Goal: Task Accomplishment & Management: Use online tool/utility

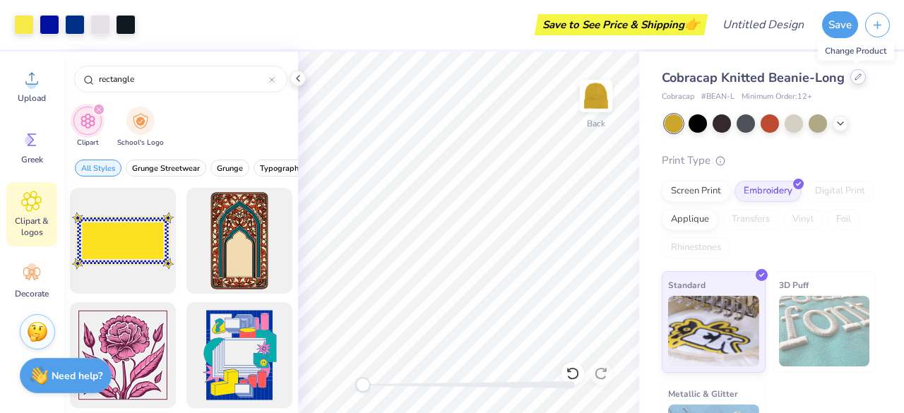
click at [856, 80] on div at bounding box center [858, 77] width 16 height 16
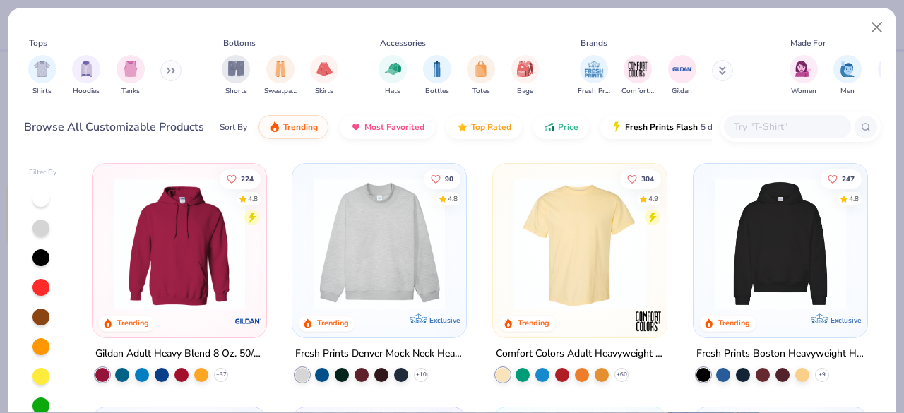
click at [754, 126] on input "text" at bounding box center [786, 127] width 109 height 16
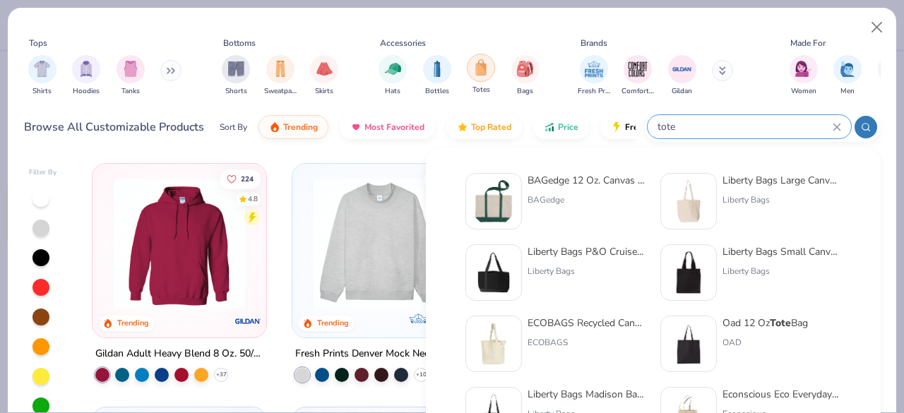
type input "tote"
click at [483, 76] on div "filter for Totes" at bounding box center [481, 68] width 28 height 28
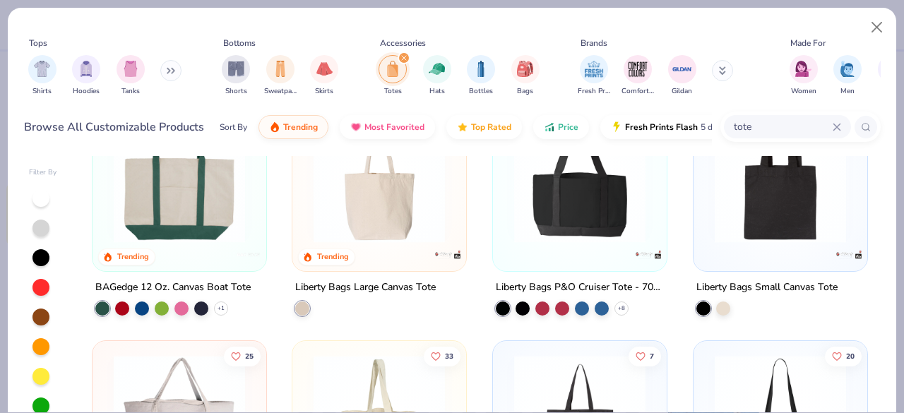
scroll to position [68, 0]
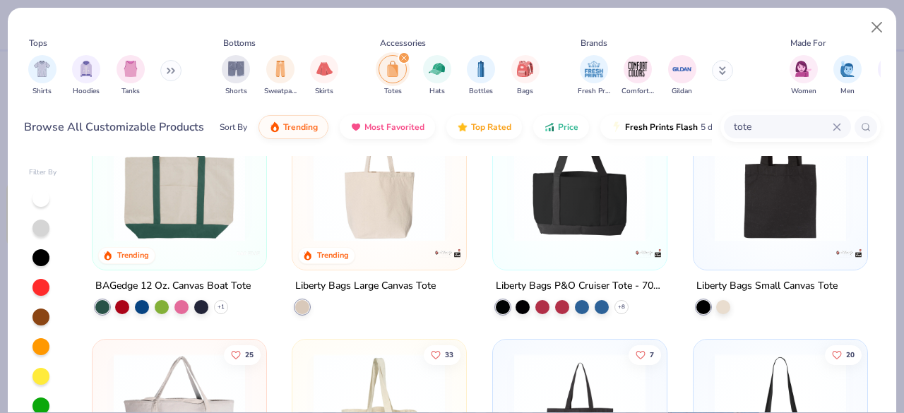
click at [836, 125] on icon at bounding box center [837, 127] width 8 height 8
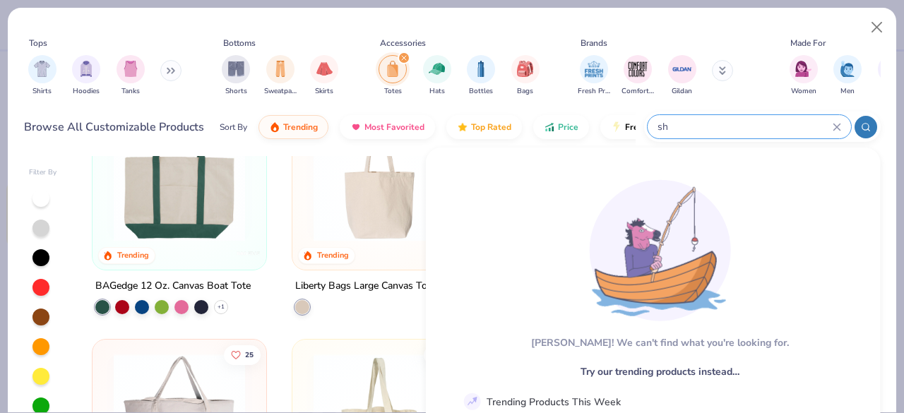
type input "s"
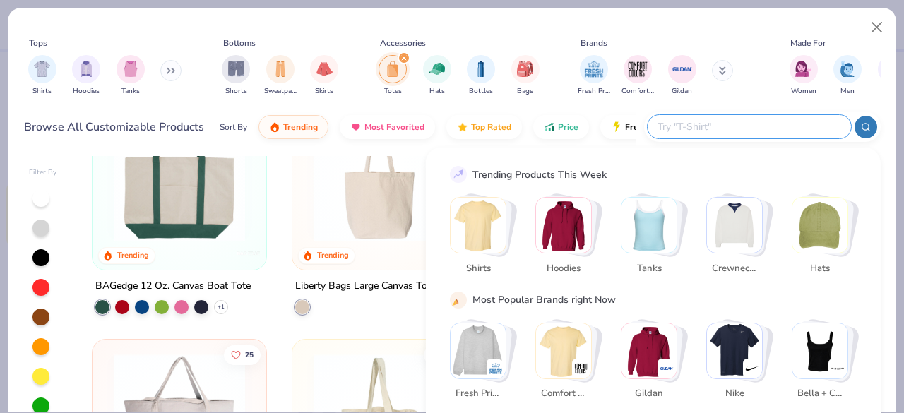
click at [746, 85] on div "Fresh Prints Comfort Colors Gildan" at bounding box center [665, 75] width 178 height 52
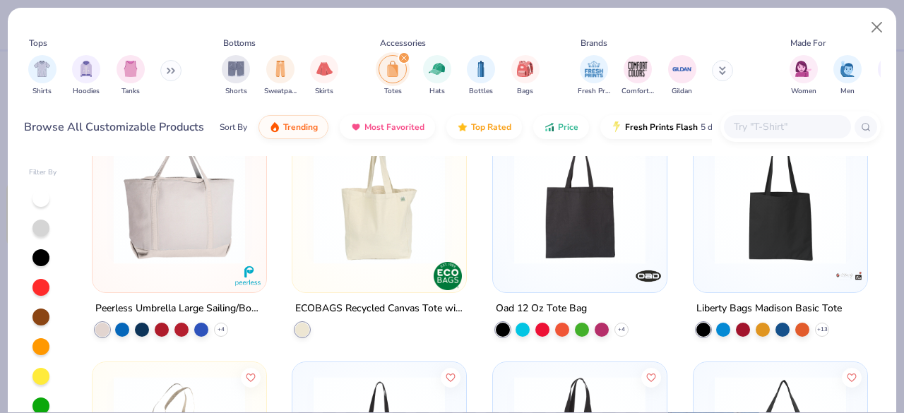
scroll to position [290, 0]
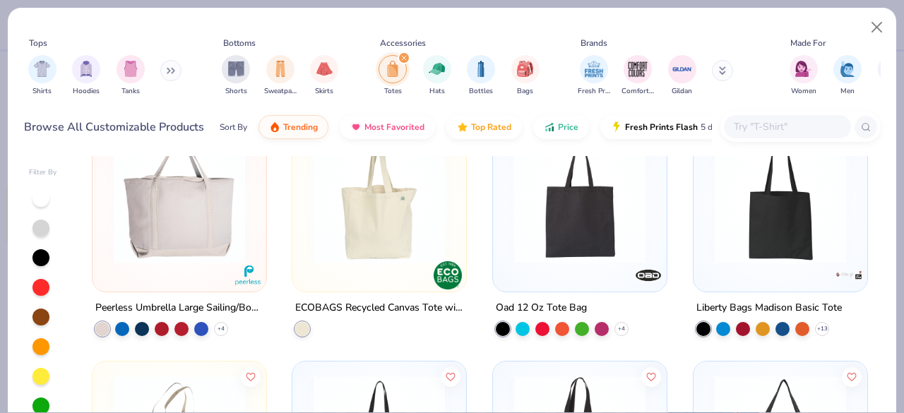
click at [767, 235] on img at bounding box center [780, 197] width 145 height 131
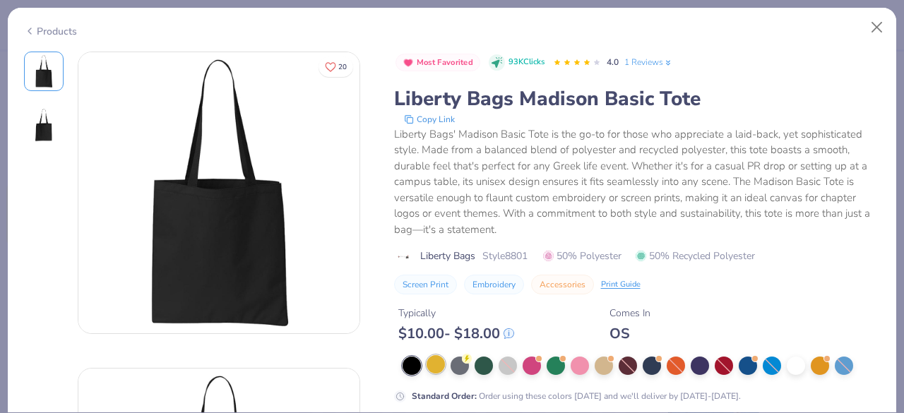
click at [436, 367] on div at bounding box center [436, 364] width 18 height 18
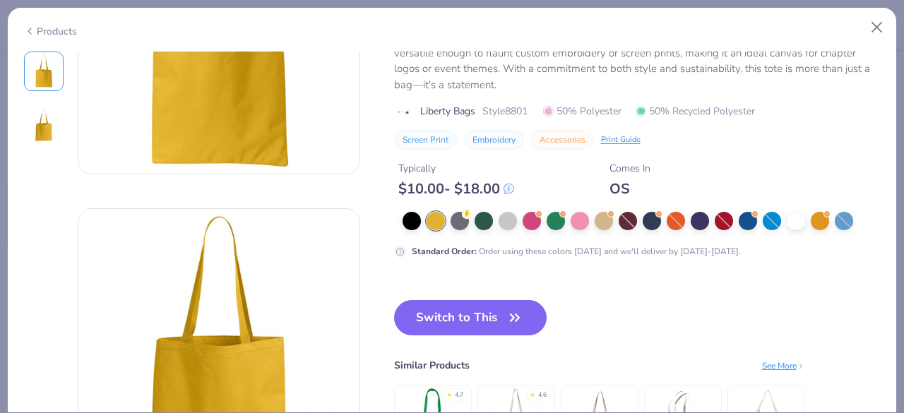
scroll to position [161, 0]
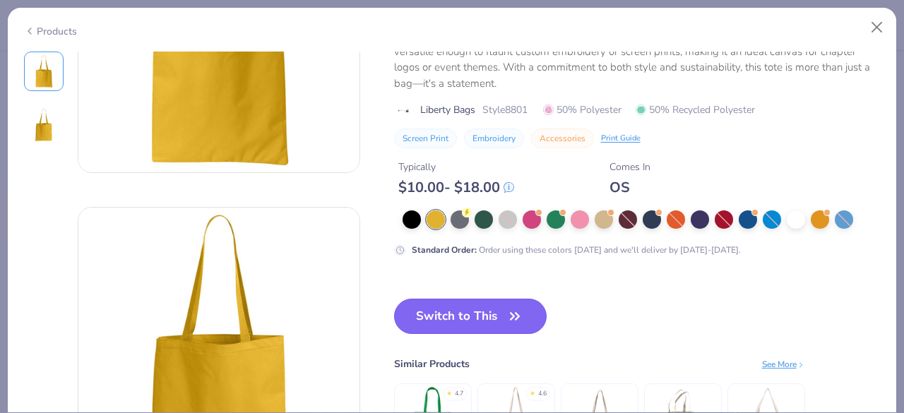
click at [494, 321] on button "Switch to This" at bounding box center [470, 316] width 153 height 35
click at [495, 326] on button "Switch to This" at bounding box center [470, 316] width 153 height 35
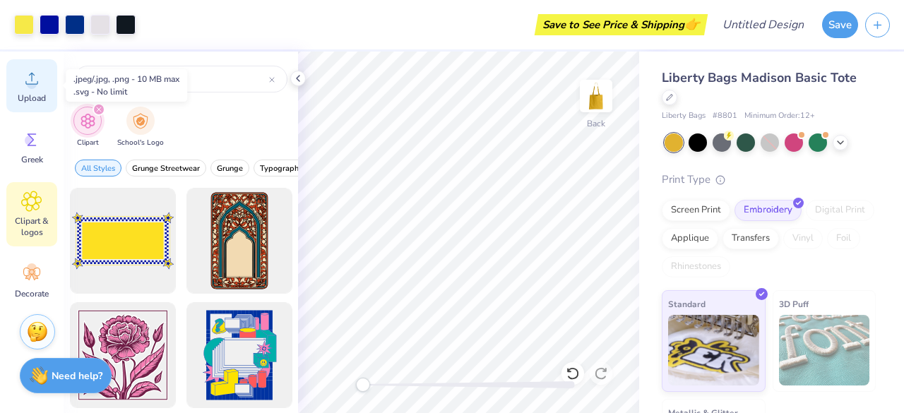
click at [36, 105] on div "Upload" at bounding box center [31, 85] width 51 height 53
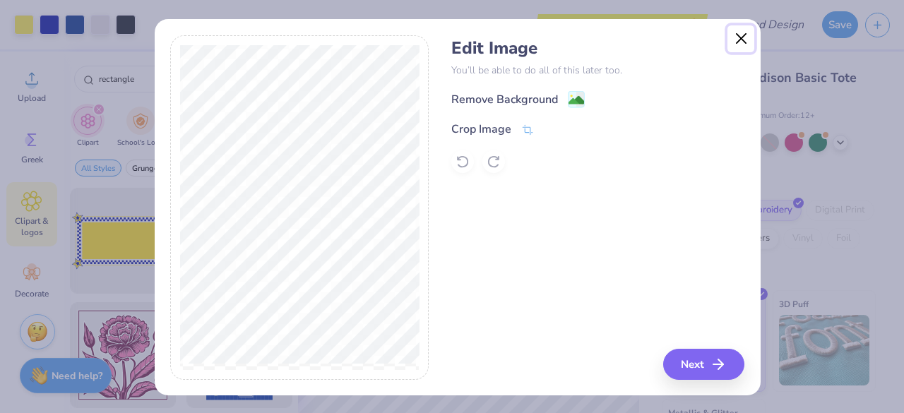
click at [735, 35] on button "Close" at bounding box center [740, 38] width 27 height 27
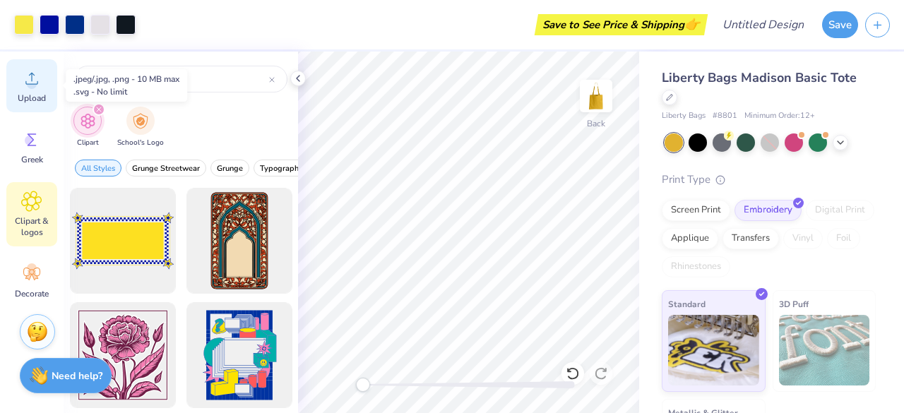
click at [25, 94] on span "Upload" at bounding box center [32, 98] width 28 height 11
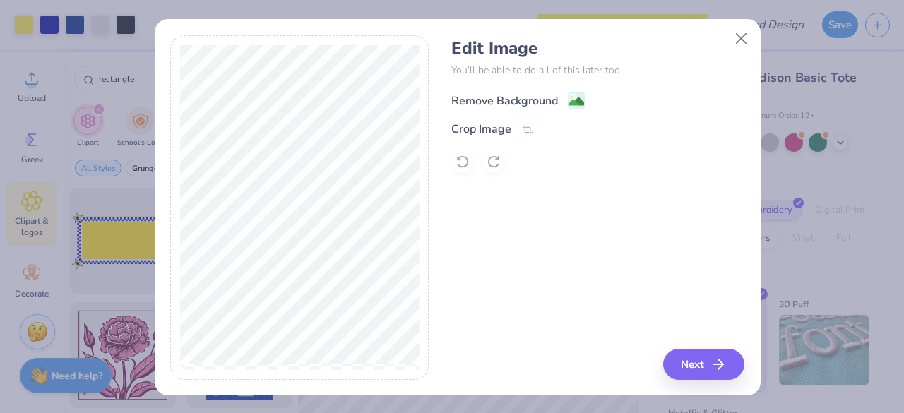
click at [533, 93] on div "Remove Background" at bounding box center [504, 101] width 107 height 17
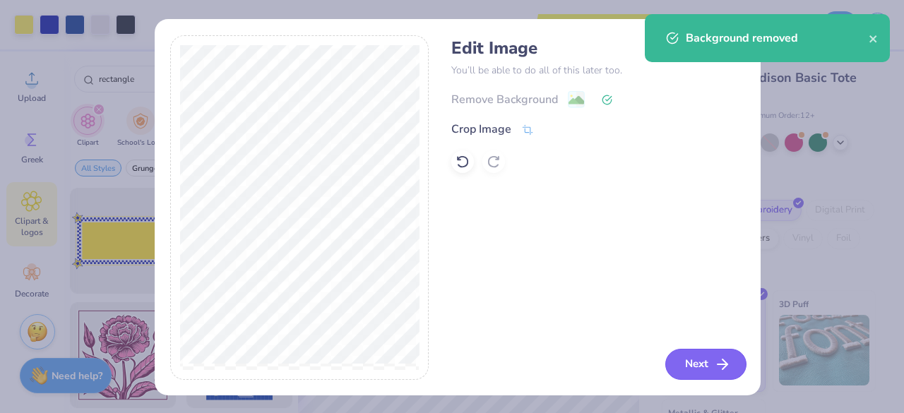
click at [701, 362] on button "Next" at bounding box center [705, 364] width 81 height 31
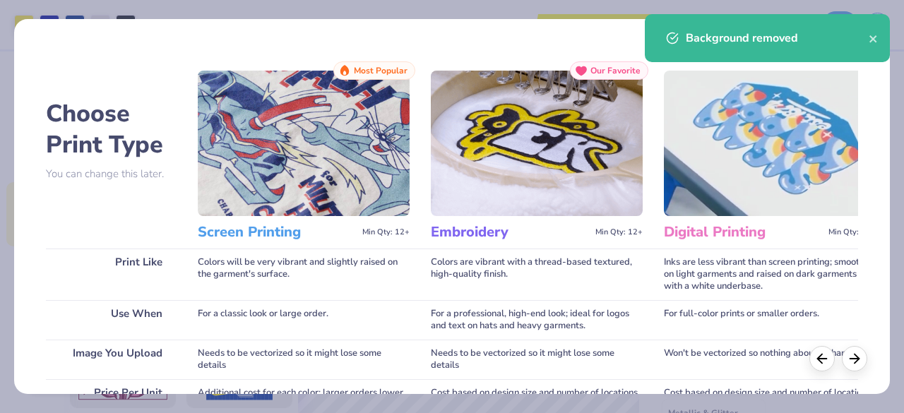
scroll to position [290, 0]
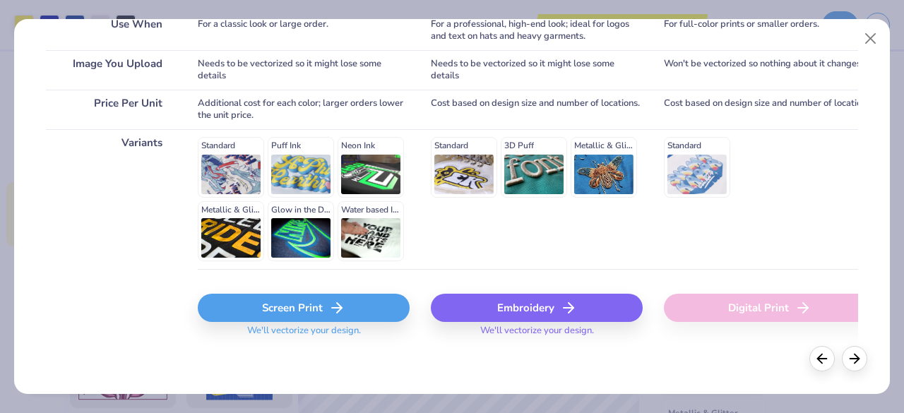
click at [321, 303] on div "Screen Print" at bounding box center [304, 308] width 212 height 28
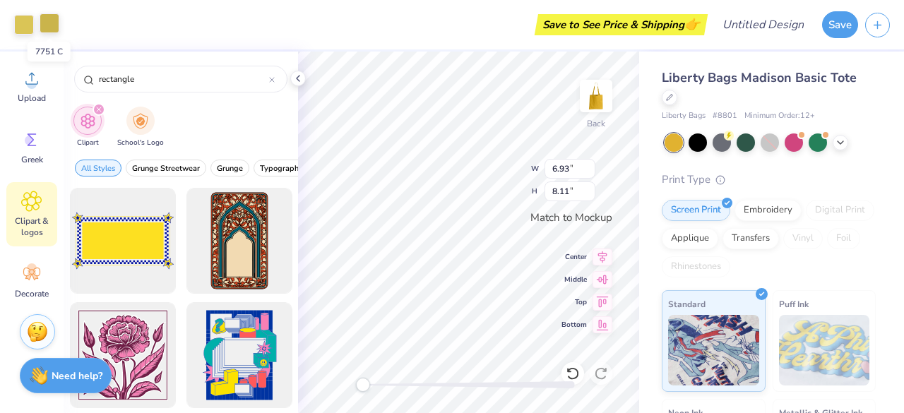
click at [50, 28] on div at bounding box center [50, 23] width 20 height 20
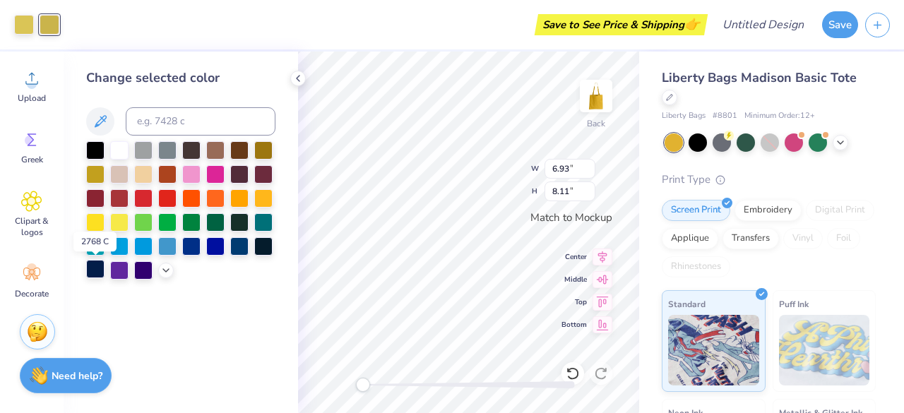
click at [97, 273] on div at bounding box center [95, 269] width 18 height 18
click at [21, 25] on div at bounding box center [24, 23] width 20 height 20
click at [89, 273] on div at bounding box center [95, 269] width 18 height 18
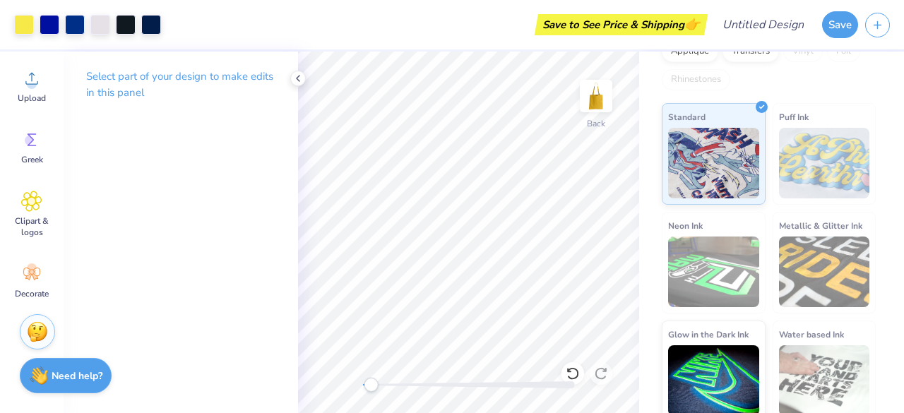
scroll to position [196, 0]
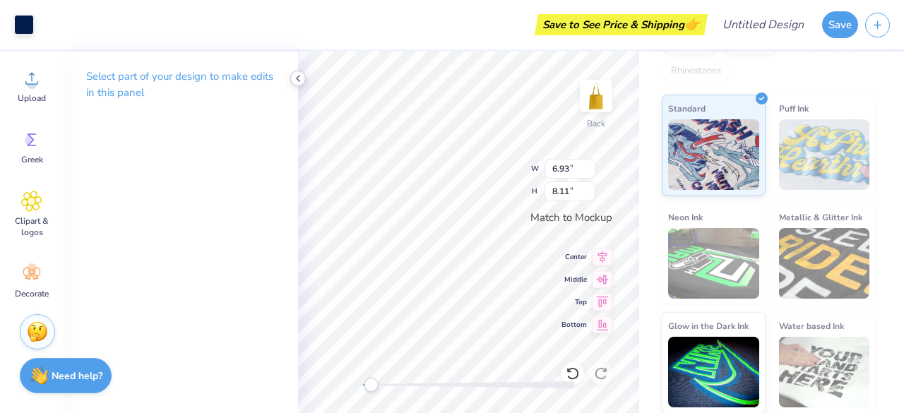
click at [296, 78] on icon at bounding box center [297, 78] width 11 height 11
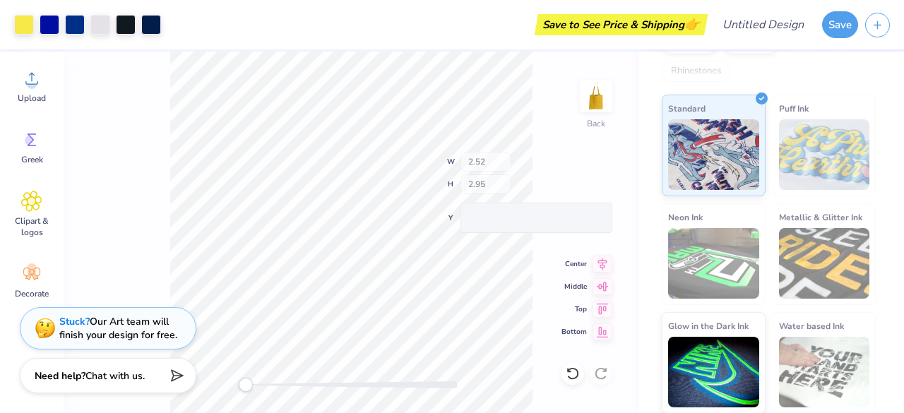
type input "2.52"
type input "2.95"
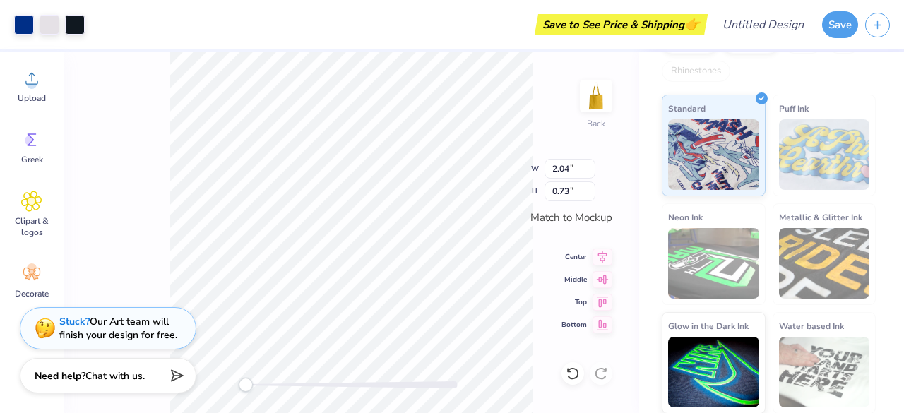
click at [357, 384] on div "Back W 2.04 2.04 " H 0.73 0.73 " Match to [GEOGRAPHIC_DATA] Middle Top Bottom" at bounding box center [352, 233] width 576 height 362
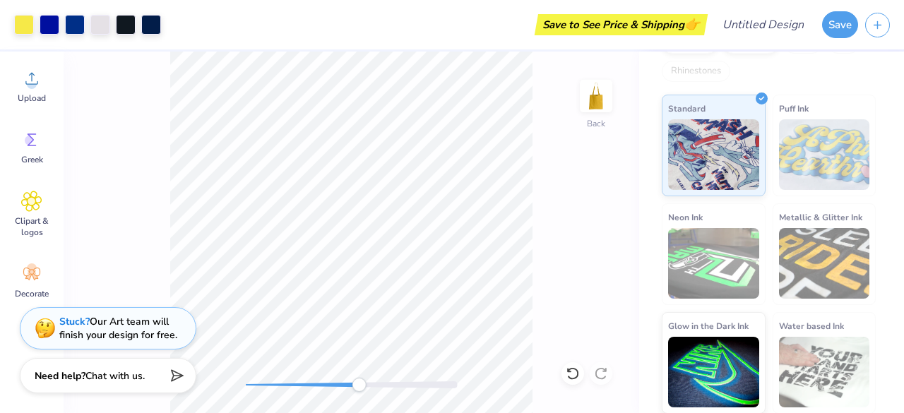
click at [359, 388] on div at bounding box center [352, 384] width 212 height 7
drag, startPoint x: 359, startPoint y: 388, endPoint x: 270, endPoint y: 392, distance: 89.1
click at [270, 392] on div "Accessibility label" at bounding box center [270, 385] width 14 height 14
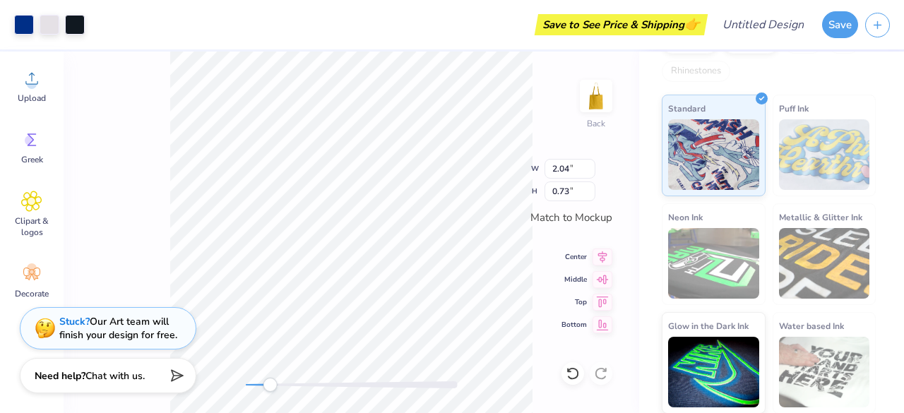
type input "2.88"
type input "1.61"
click at [140, 157] on div "Back W 2.88 2.88 " H 1.61 1.61 " Match to Mockup Center Middle Top Bottom" at bounding box center [352, 233] width 576 height 362
type input "0.21"
type input "0.34"
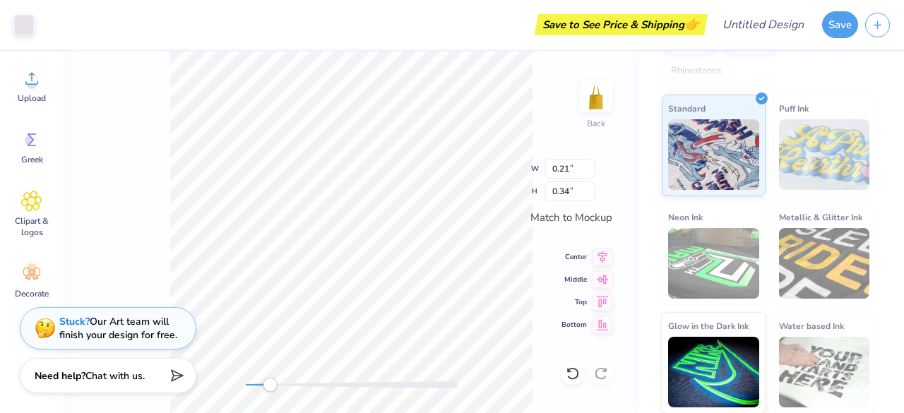
type input "2.88"
type input "1.61"
type input "0.27"
type input "0.32"
type input "0.26"
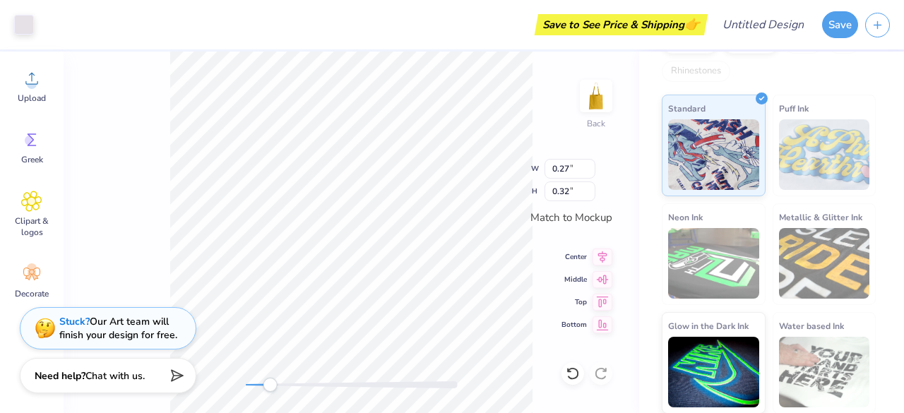
type input "0.36"
type input "2.04"
type input "0.61"
click at [573, 371] on icon at bounding box center [573, 374] width 14 height 14
click at [573, 368] on icon at bounding box center [573, 374] width 14 height 14
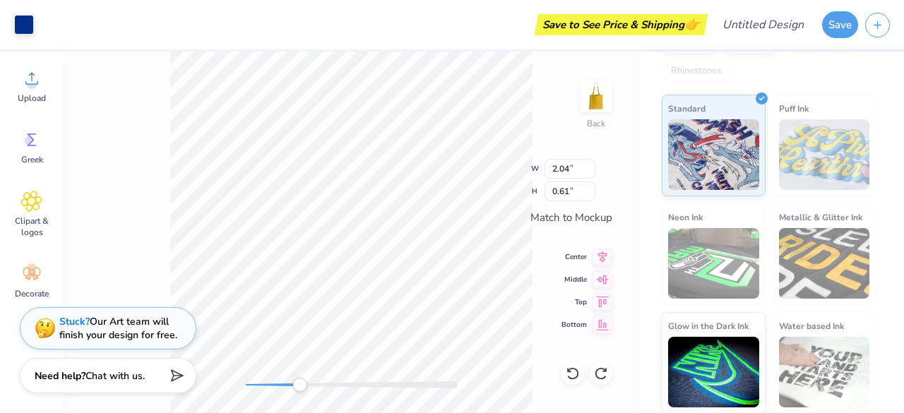
drag, startPoint x: 275, startPoint y: 385, endPoint x: 299, endPoint y: 385, distance: 24.0
click at [299, 385] on div "Accessibility label" at bounding box center [299, 385] width 14 height 14
click at [572, 375] on icon at bounding box center [573, 374] width 14 height 14
click at [573, 375] on icon at bounding box center [573, 374] width 14 height 14
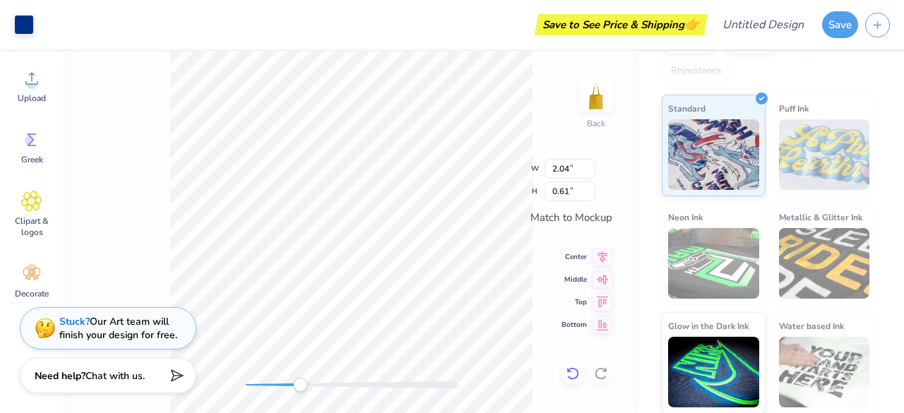
click at [573, 375] on icon at bounding box center [573, 374] width 14 height 14
click at [573, 372] on icon at bounding box center [573, 374] width 14 height 14
type input "2.88"
type input "1.61"
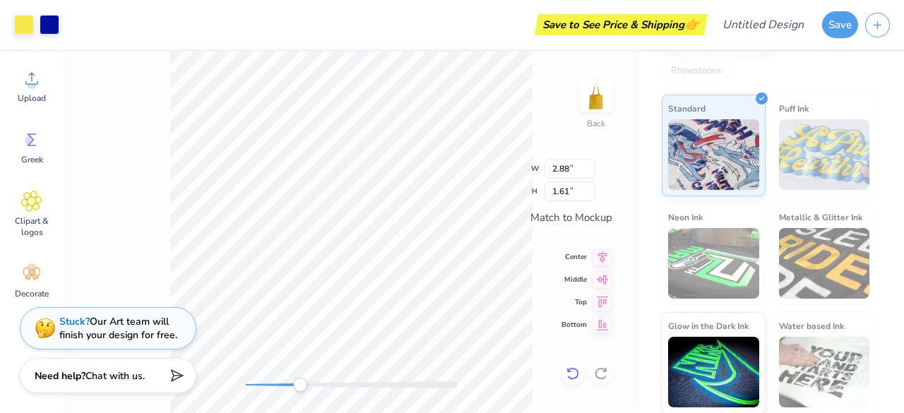
type input "2.04"
type input "0.61"
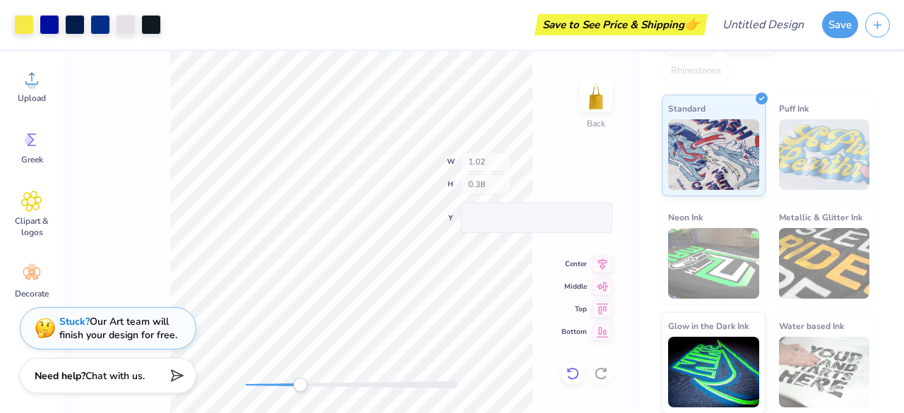
type input "1.02"
type input "0.38"
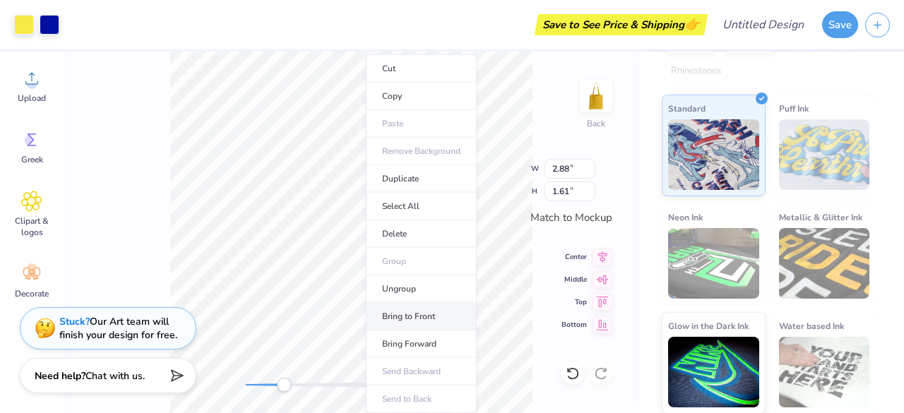
click at [417, 317] on li "Bring to Front" at bounding box center [421, 317] width 111 height 28
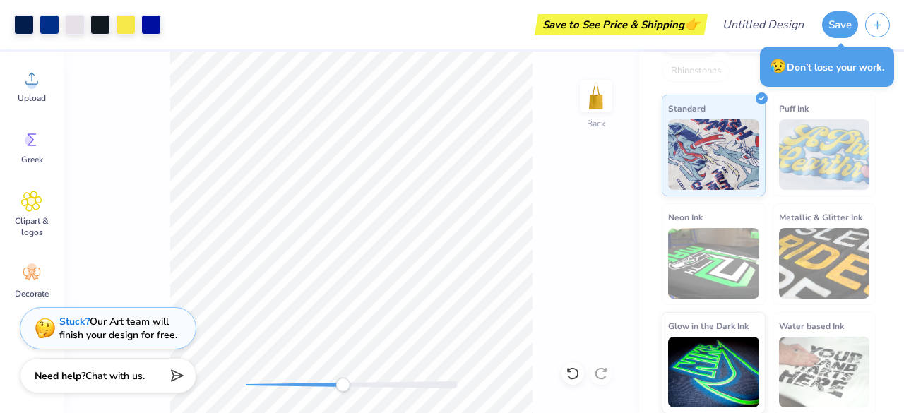
drag, startPoint x: 284, startPoint y: 388, endPoint x: 403, endPoint y: 391, distance: 118.7
click at [350, 391] on div "Accessibility label" at bounding box center [342, 385] width 14 height 14
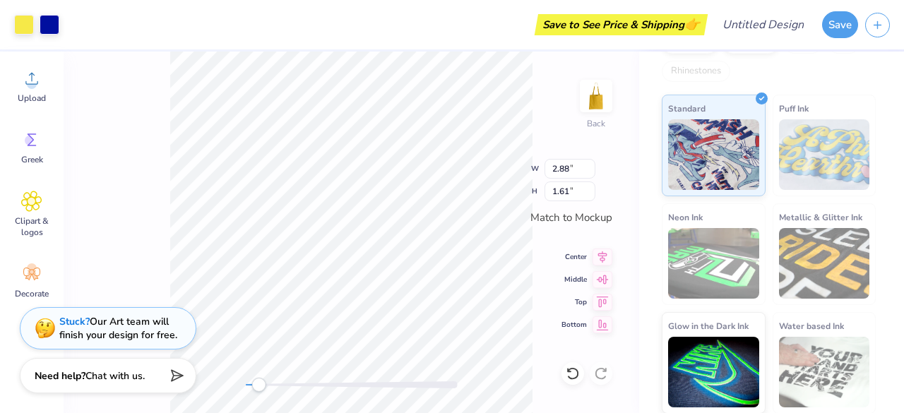
click at [258, 397] on div "Back W 2.88 2.88 " H 1.61 1.61 " Match to Mockup Center Middle Top Bottom" at bounding box center [352, 233] width 576 height 362
type input "6.16"
type input "7.21"
type input "6.78"
type input "7.93"
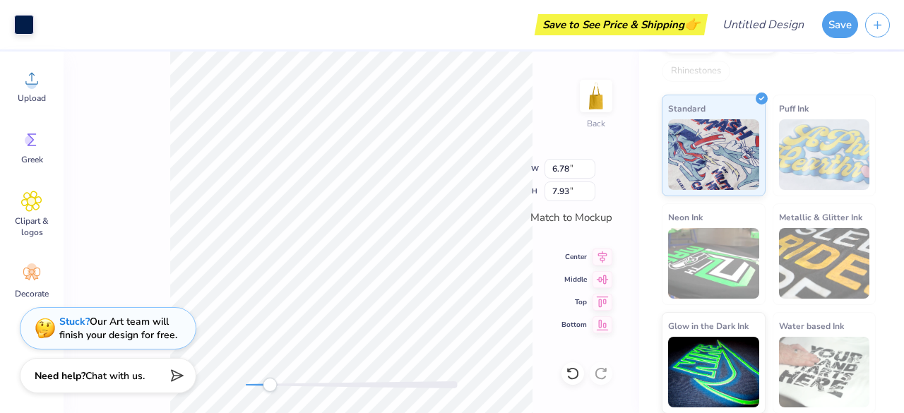
click at [112, 177] on div "Back W 6.78 6.78 " H 7.93 7.93 " Match to [GEOGRAPHIC_DATA] Middle Top Bottom" at bounding box center [352, 233] width 576 height 362
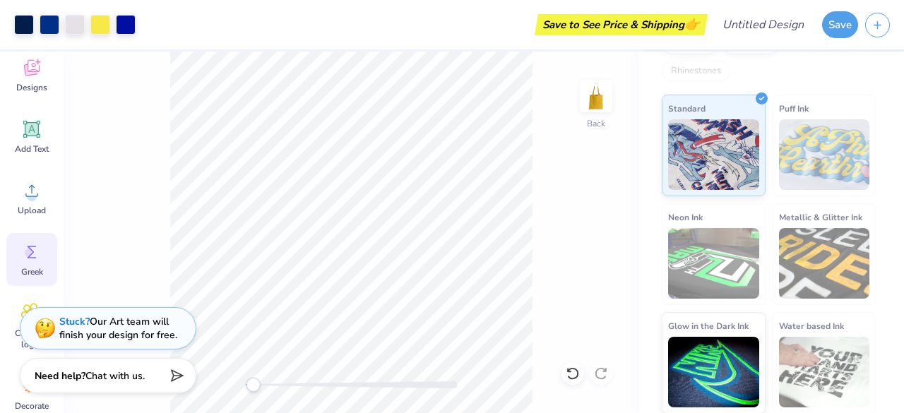
scroll to position [93, 0]
click at [35, 193] on circle at bounding box center [32, 196] width 10 height 10
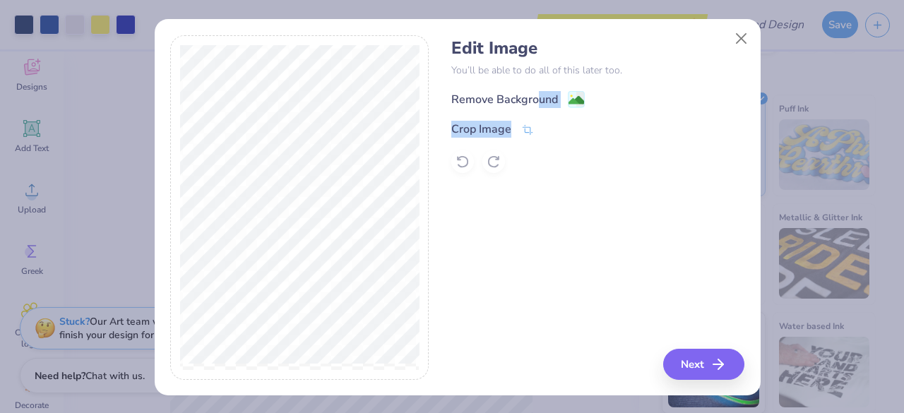
drag, startPoint x: 532, startPoint y: 100, endPoint x: 542, endPoint y: 118, distance: 19.9
click at [542, 118] on div "Remove Background Crop Image" at bounding box center [597, 131] width 293 height 83
click at [568, 189] on div "Edit Image You’ll be able to do all of this later too. Remove Background Crop I…" at bounding box center [597, 207] width 293 height 345
click at [684, 355] on button "Next" at bounding box center [705, 364] width 81 height 31
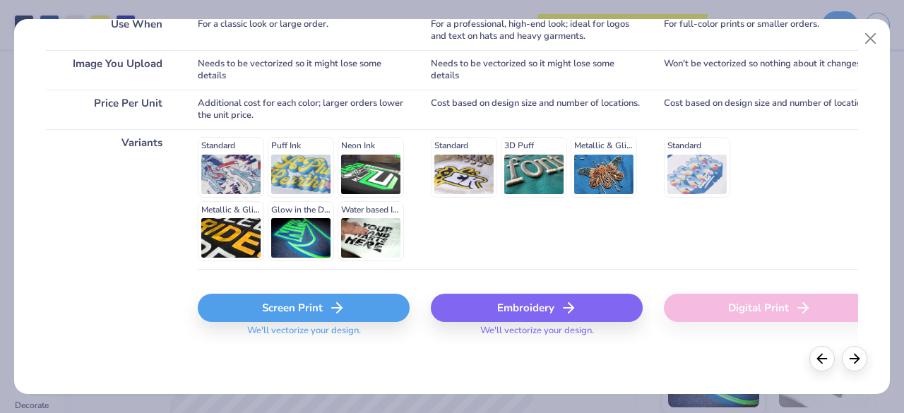
scroll to position [290, 0]
click at [356, 309] on div "Screen Print" at bounding box center [304, 308] width 212 height 28
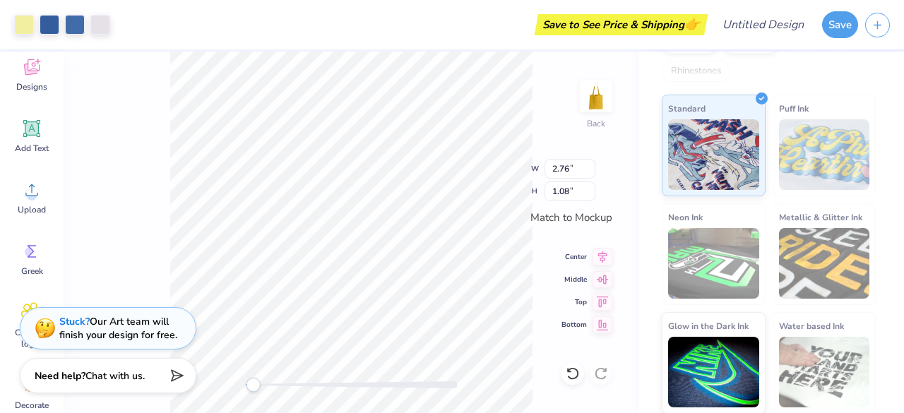
type input "2.76"
type input "1.08"
click at [410, 378] on div "Back W 2.76 2.76 " H 1.08 1.08 " Match to [GEOGRAPHIC_DATA] Middle Top Bottom" at bounding box center [352, 233] width 576 height 362
type input "1.86"
type input "0.73"
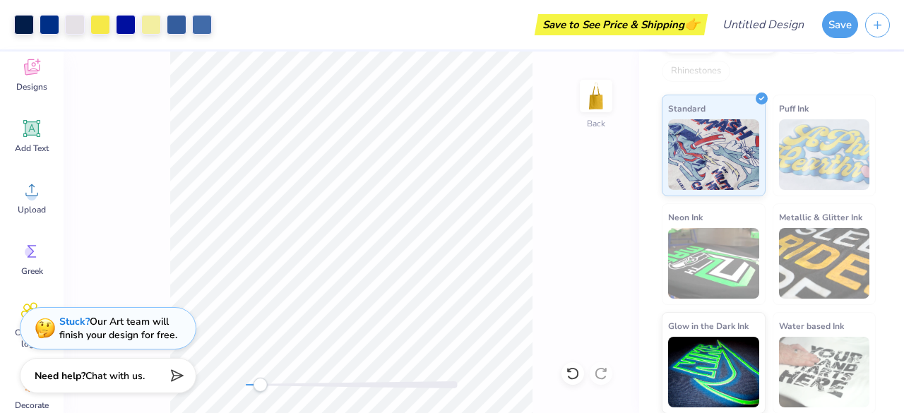
click at [264, 384] on div "Accessibility label" at bounding box center [260, 385] width 14 height 14
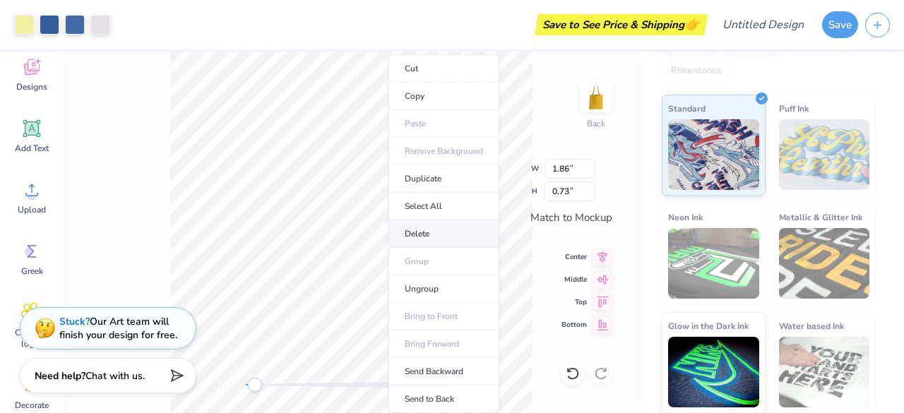
click at [448, 228] on li "Delete" at bounding box center [443, 234] width 111 height 28
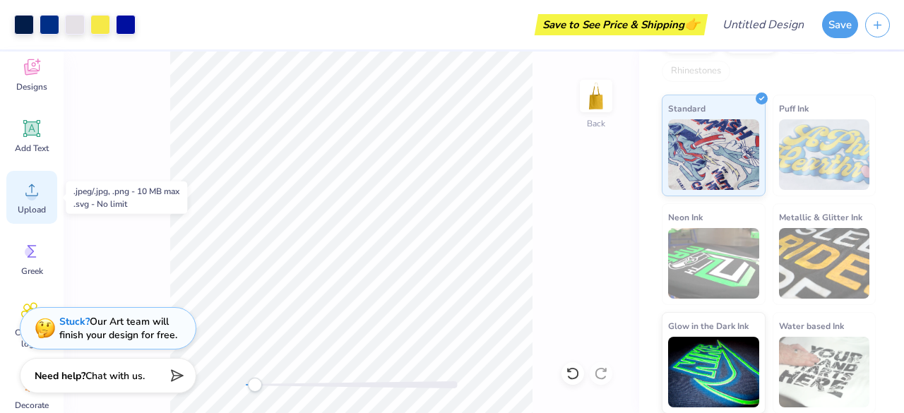
click at [37, 191] on icon at bounding box center [31, 189] width 21 height 21
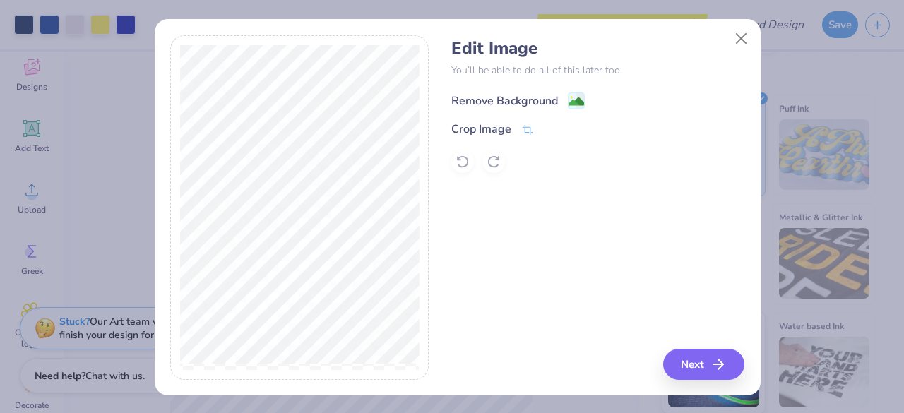
click at [492, 103] on div "Remove Background" at bounding box center [504, 101] width 107 height 17
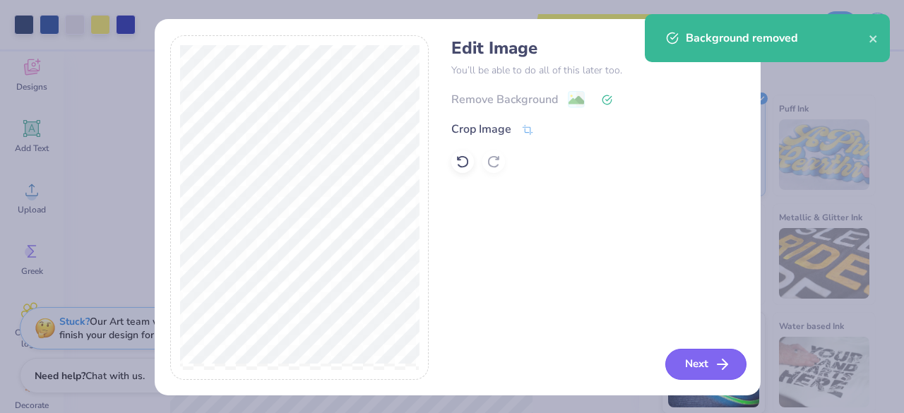
click at [717, 368] on icon "button" at bounding box center [722, 364] width 17 height 17
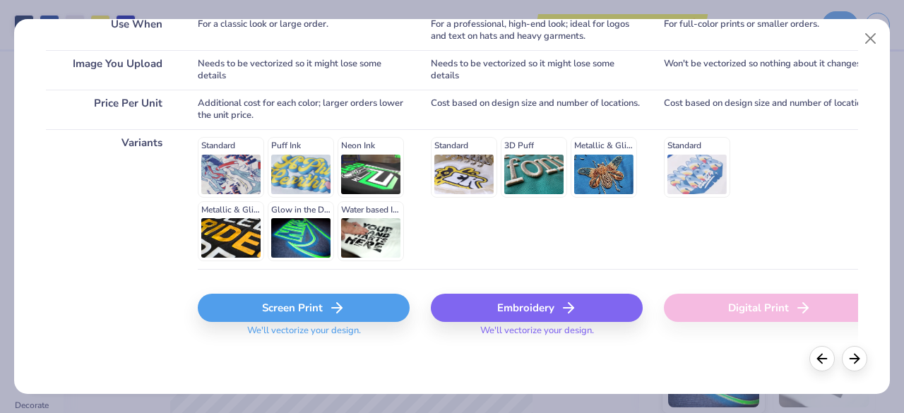
click at [322, 309] on div "Screen Print" at bounding box center [304, 308] width 212 height 28
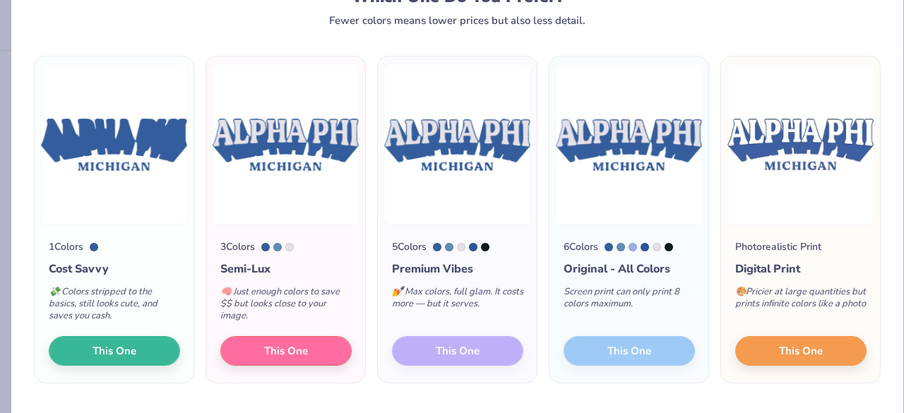
scroll to position [61, 0]
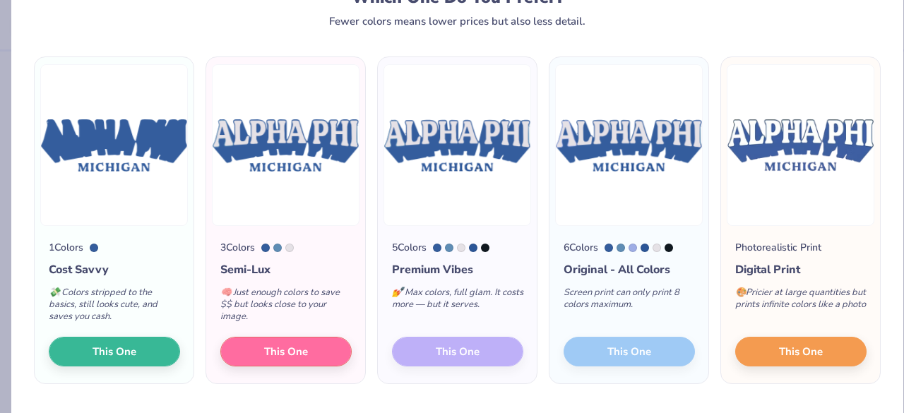
click at [461, 348] on div "5 Colors Premium Vibes 💅 Max colors, full glam. It costs more — but it serves. …" at bounding box center [457, 304] width 159 height 157
click at [449, 355] on div "5 Colors Premium Vibes 💅 Max colors, full glam. It costs more — but it serves. …" at bounding box center [457, 304] width 159 height 157
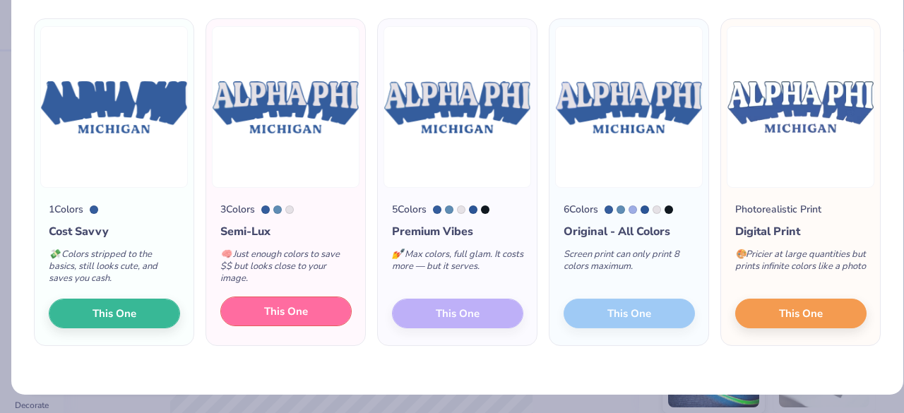
click at [299, 311] on span "This One" at bounding box center [286, 312] width 44 height 16
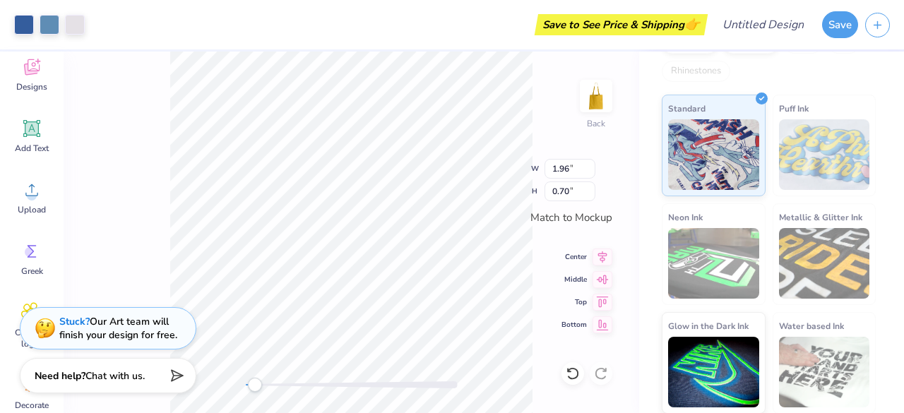
type input "1.96"
type input "0.70"
click at [389, 380] on div "Back W 1.96 1.96 " H 0.70 0.70 " Match to Mockup Center Middle Top Bottom" at bounding box center [352, 233] width 576 height 362
type input "1.77"
type input "0.63"
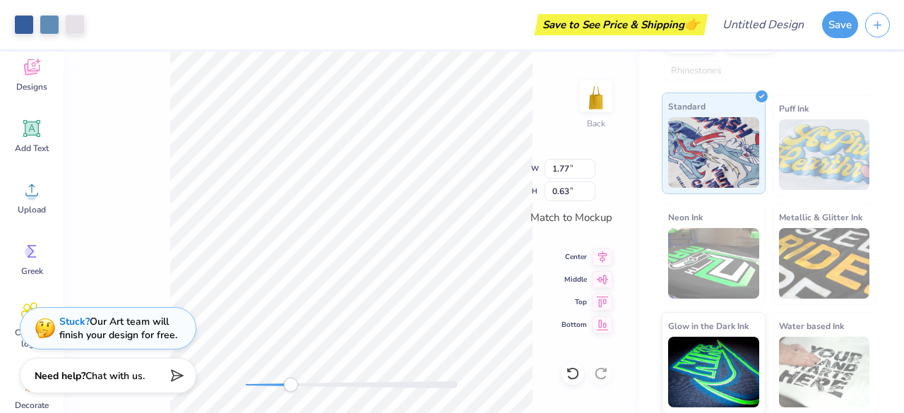
scroll to position [0, 0]
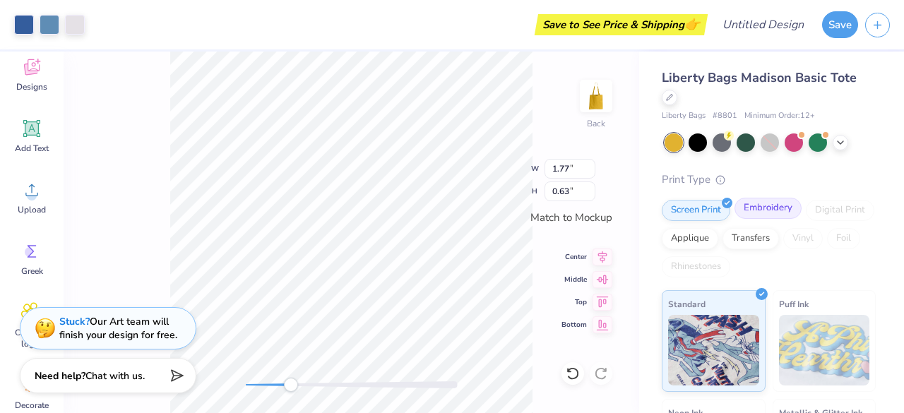
click at [770, 215] on div "Embroidery" at bounding box center [767, 208] width 67 height 21
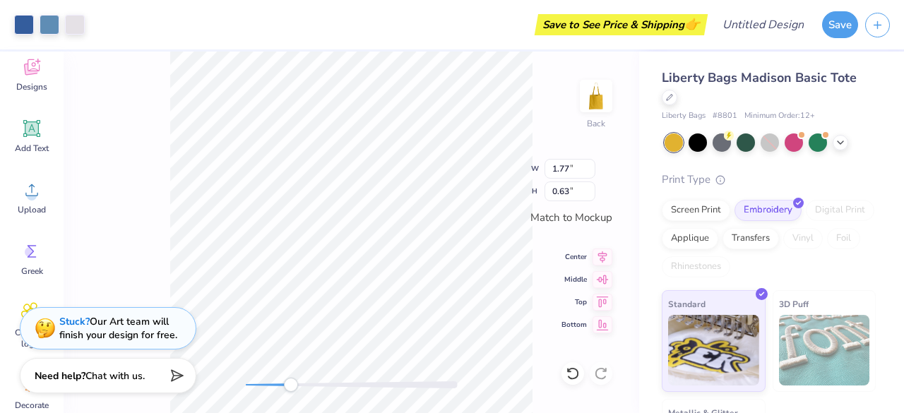
scroll to position [28, 0]
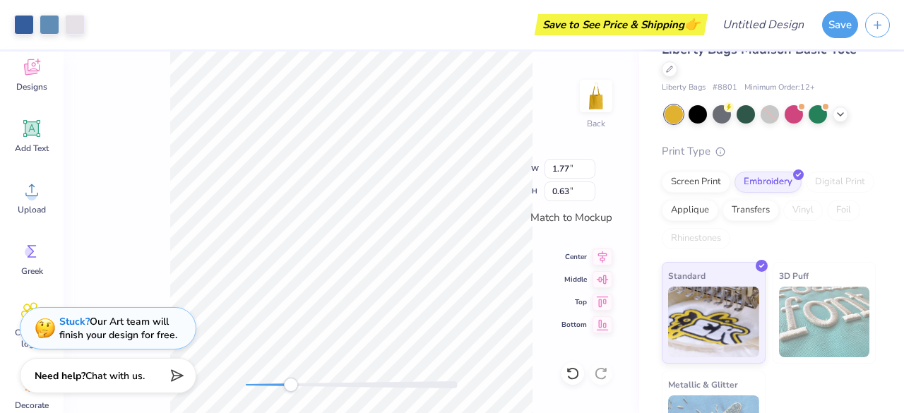
click at [137, 267] on div "Back W 1.77 1.77 " H 0.63 0.63 " Match to [GEOGRAPHIC_DATA] Middle Top Bottom" at bounding box center [352, 233] width 576 height 362
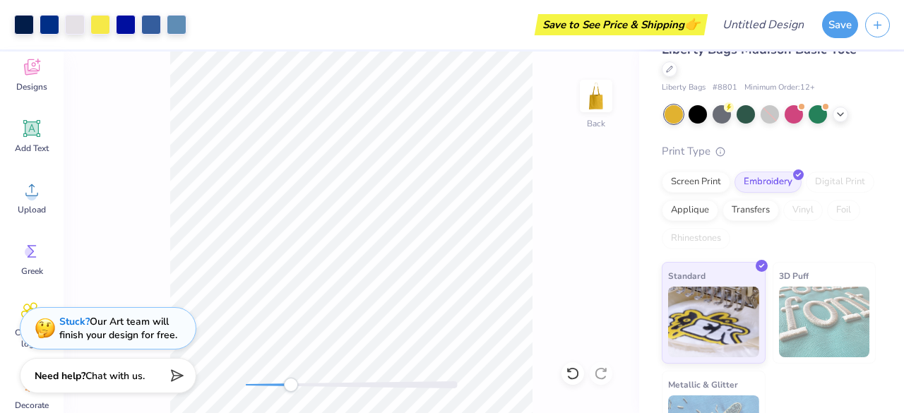
click at [573, 374] on icon at bounding box center [573, 374] width 14 height 14
click at [578, 371] on icon at bounding box center [573, 374] width 14 height 14
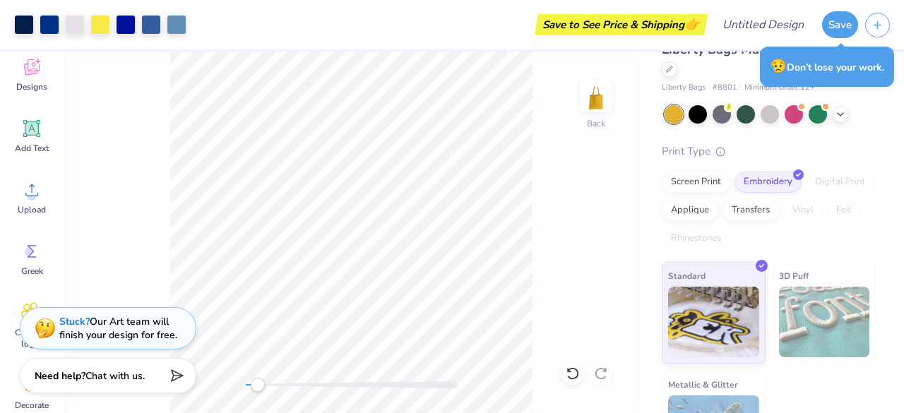
click at [606, 186] on div "Back" at bounding box center [352, 233] width 576 height 362
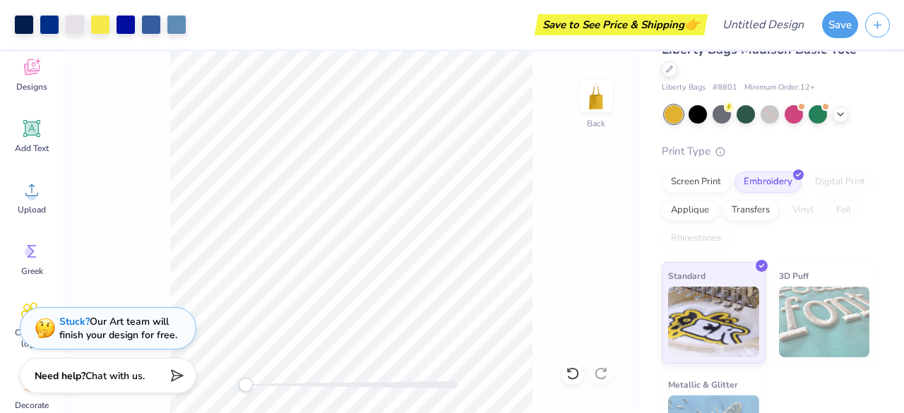
click at [220, 386] on div "Back" at bounding box center [352, 233] width 576 height 362
click at [225, 391] on div "Back" at bounding box center [352, 233] width 576 height 362
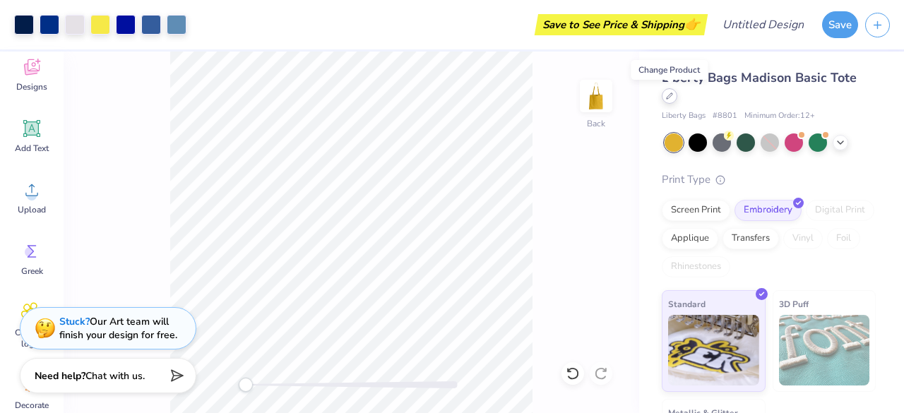
click at [667, 96] on icon at bounding box center [669, 96] width 7 height 7
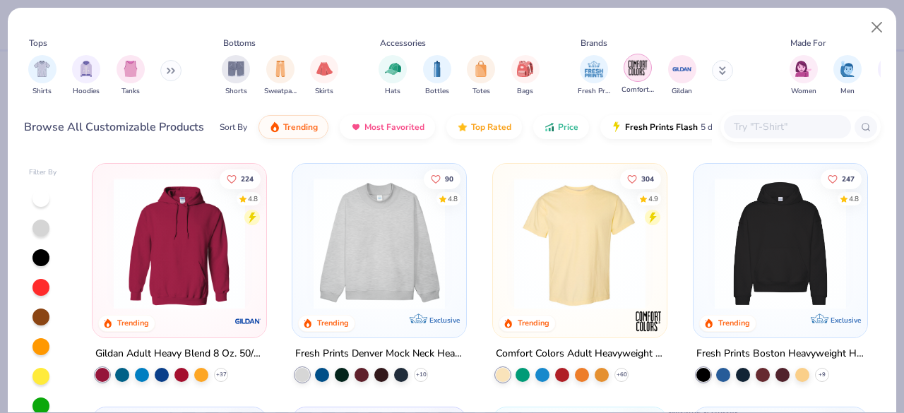
click at [640, 63] on img "filter for Comfort Colors" at bounding box center [637, 67] width 21 height 21
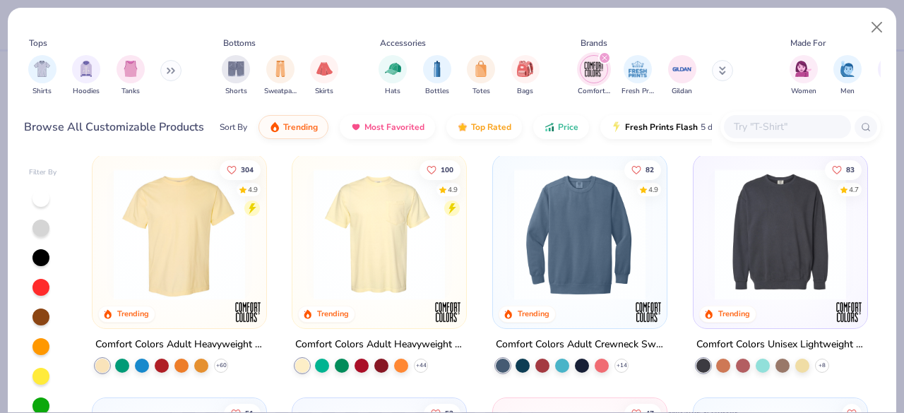
scroll to position [8, 0]
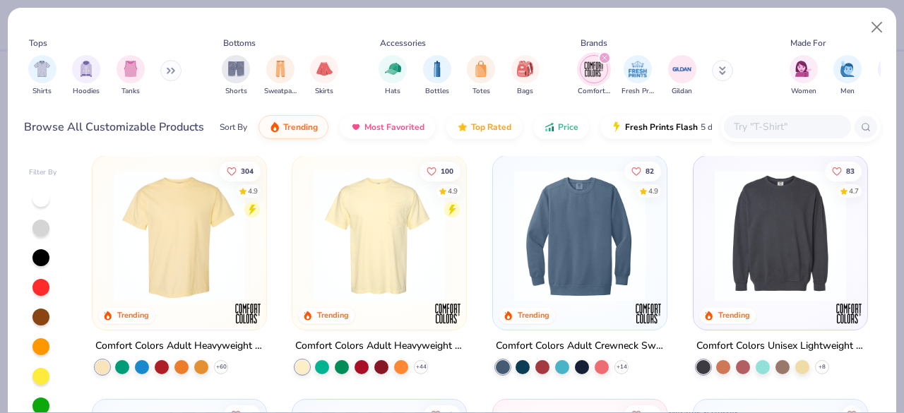
click at [568, 260] on img at bounding box center [579, 235] width 145 height 131
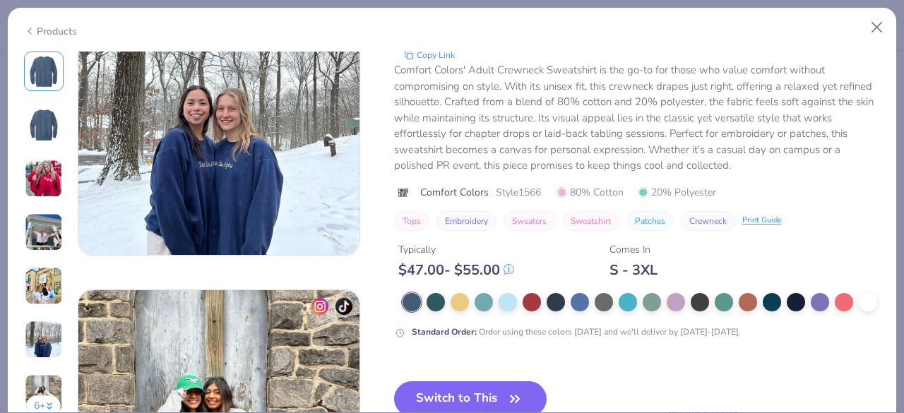
scroll to position [1727, 0]
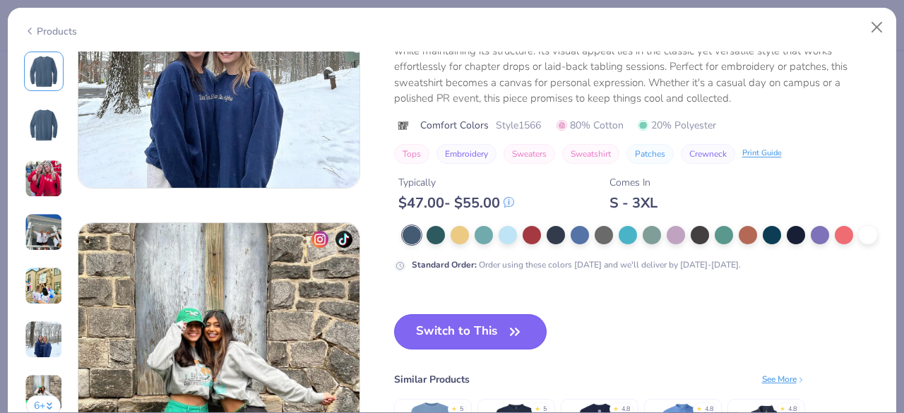
click at [492, 330] on button "Switch to This" at bounding box center [470, 331] width 153 height 35
click at [473, 334] on button "Switch to This" at bounding box center [470, 331] width 153 height 35
click at [470, 328] on button "Switch to This" at bounding box center [470, 331] width 153 height 35
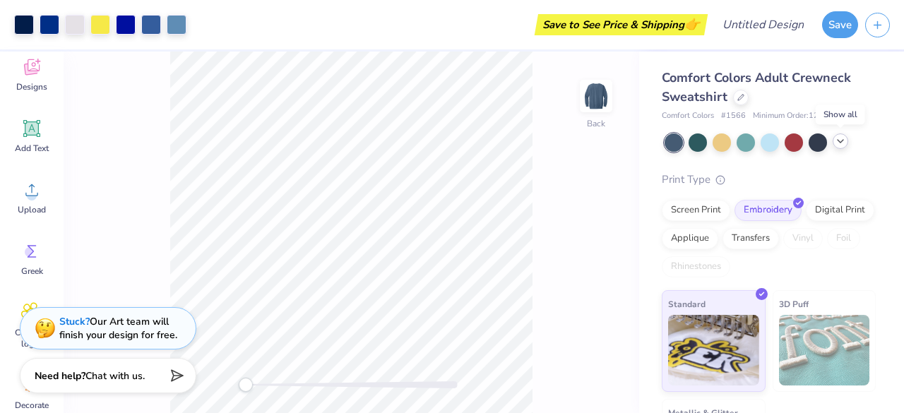
click at [842, 143] on icon at bounding box center [840, 141] width 11 height 11
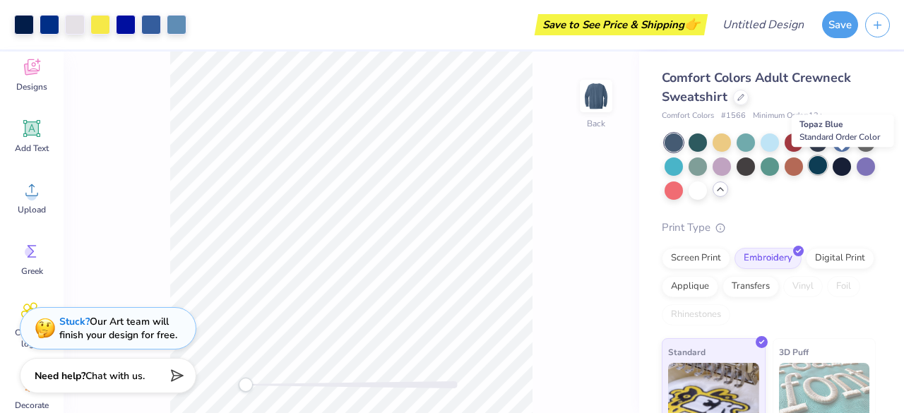
click at [827, 164] on div at bounding box center [818, 165] width 18 height 18
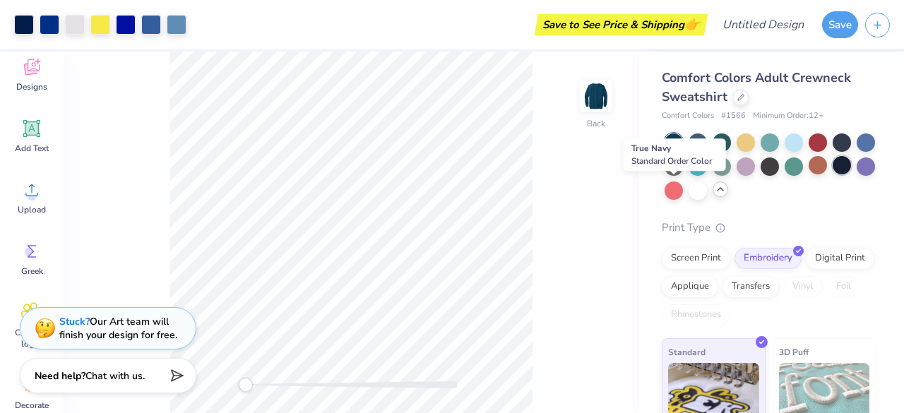
click at [833, 174] on div at bounding box center [842, 165] width 18 height 18
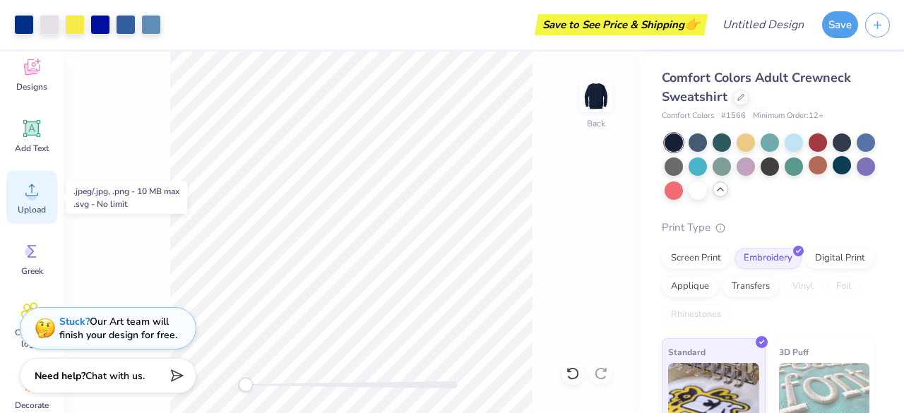
click at [30, 198] on circle at bounding box center [32, 196] width 10 height 10
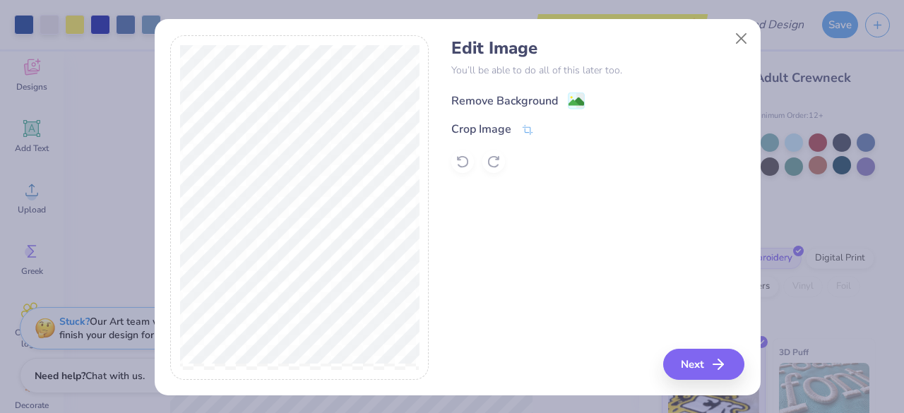
click at [497, 102] on div "Remove Background" at bounding box center [504, 101] width 107 height 17
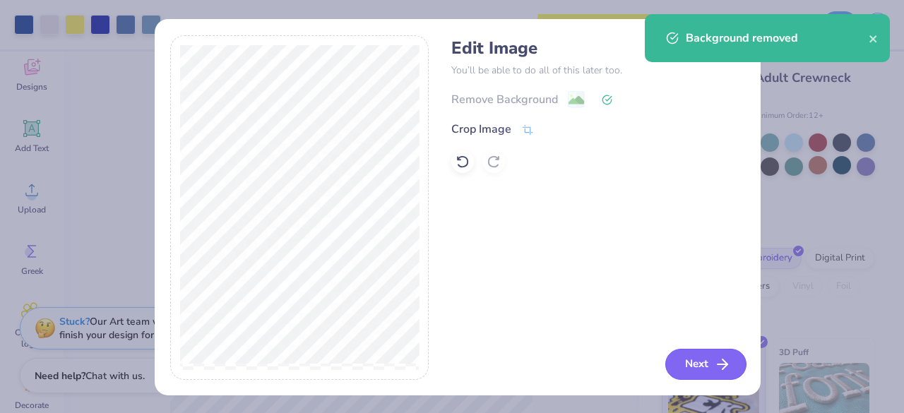
click at [684, 368] on button "Next" at bounding box center [705, 364] width 81 height 31
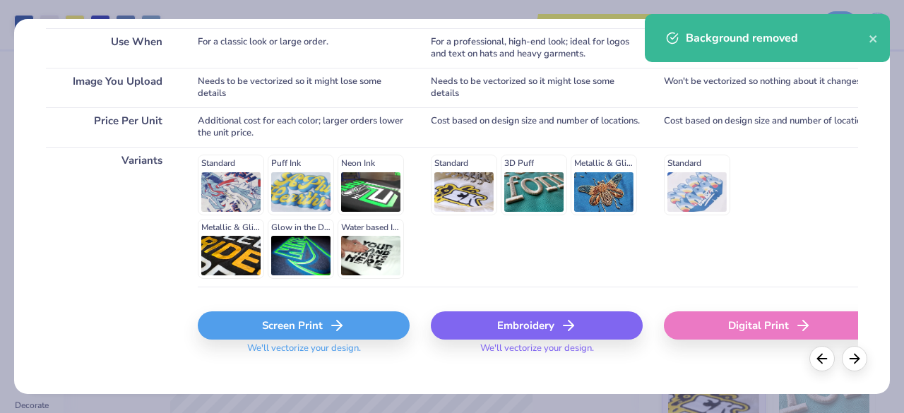
scroll to position [284, 0]
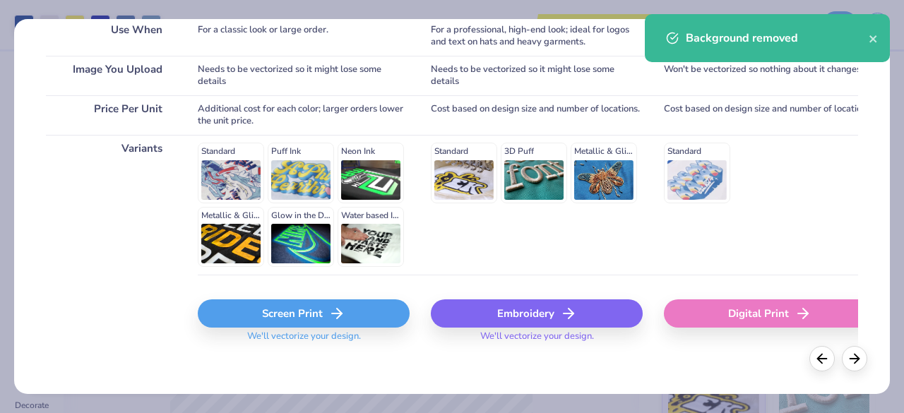
click at [517, 318] on div "Embroidery" at bounding box center [537, 313] width 212 height 28
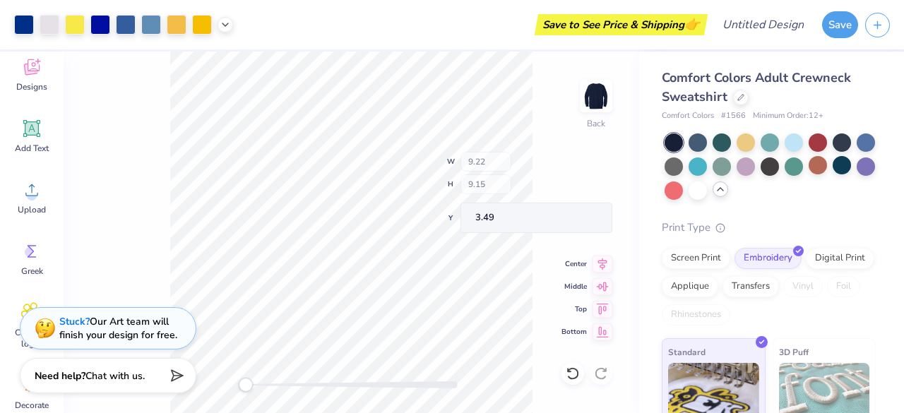
type input "9.22"
type input "9.15"
type input "3.49"
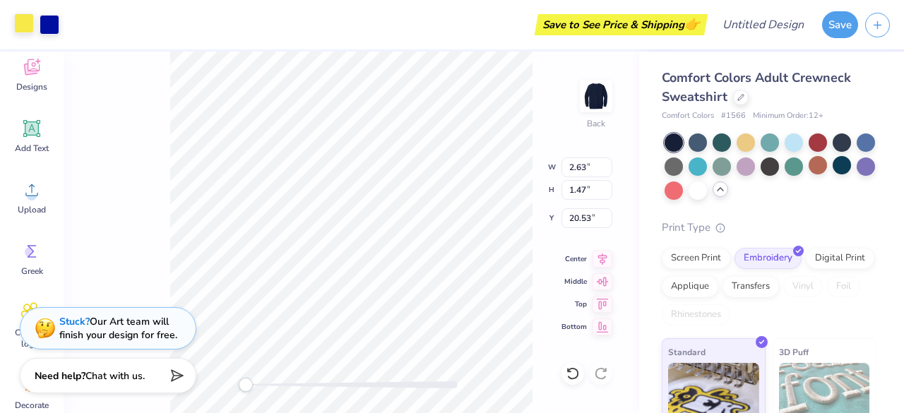
click at [23, 25] on div at bounding box center [24, 23] width 20 height 20
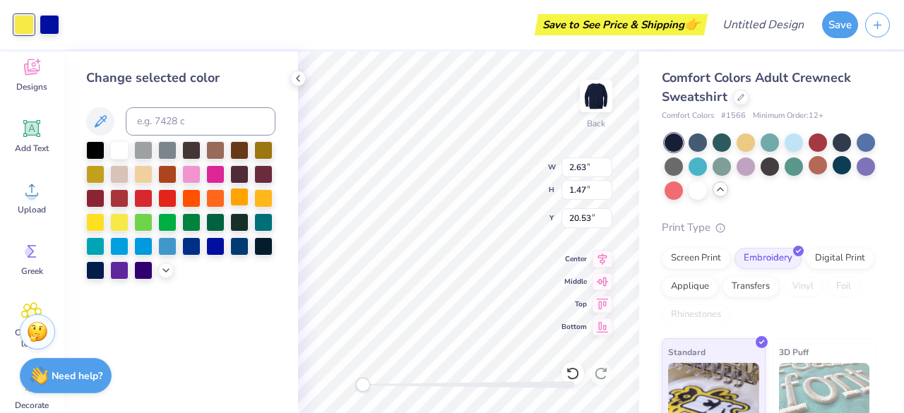
click at [246, 196] on div at bounding box center [239, 197] width 18 height 18
click at [263, 197] on div at bounding box center [263, 197] width 18 height 18
click at [259, 341] on div "Change selected color" at bounding box center [181, 233] width 234 height 362
type input "9.22"
type input "9.15"
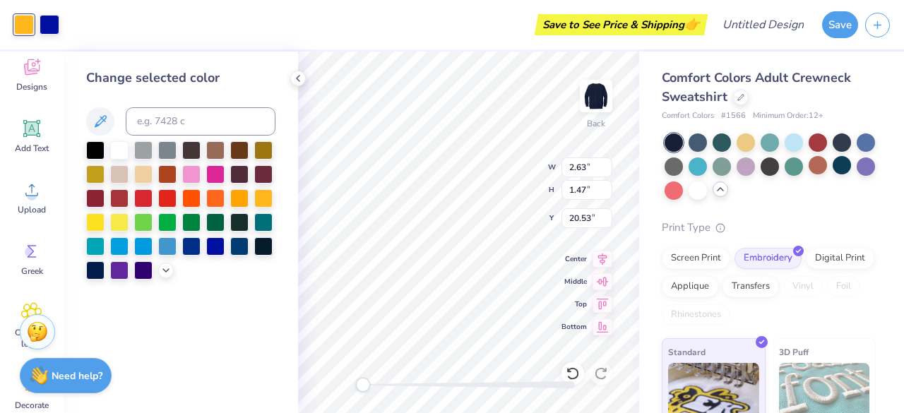
type input "3.49"
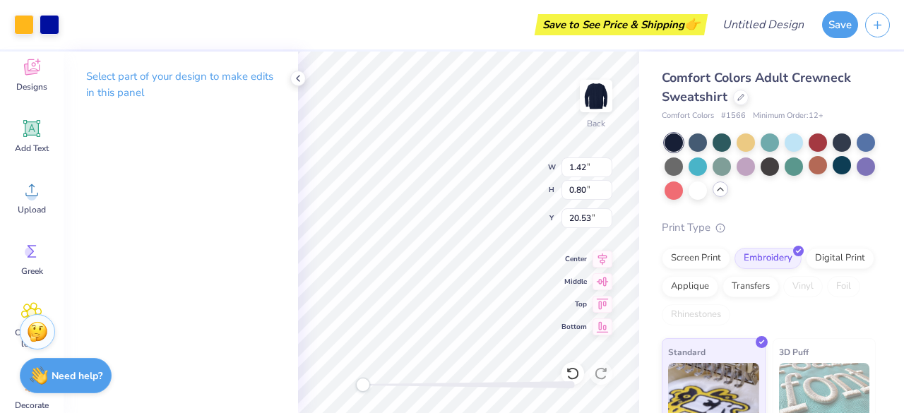
type input "1.42"
type input "0.80"
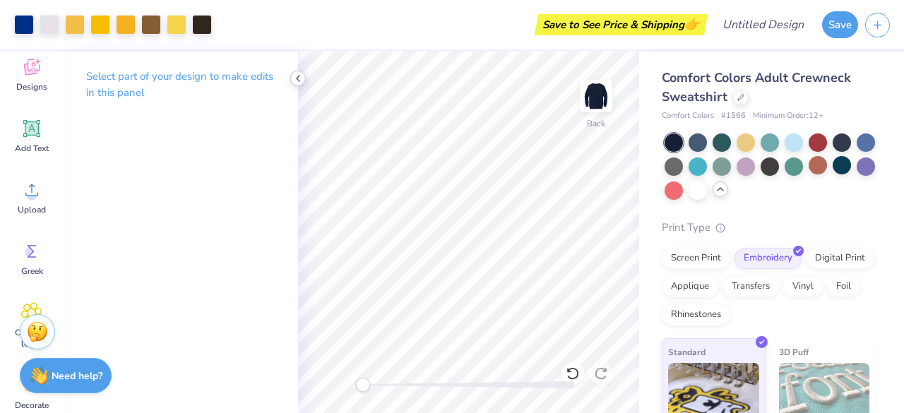
click at [299, 78] on icon at bounding box center [297, 78] width 11 height 11
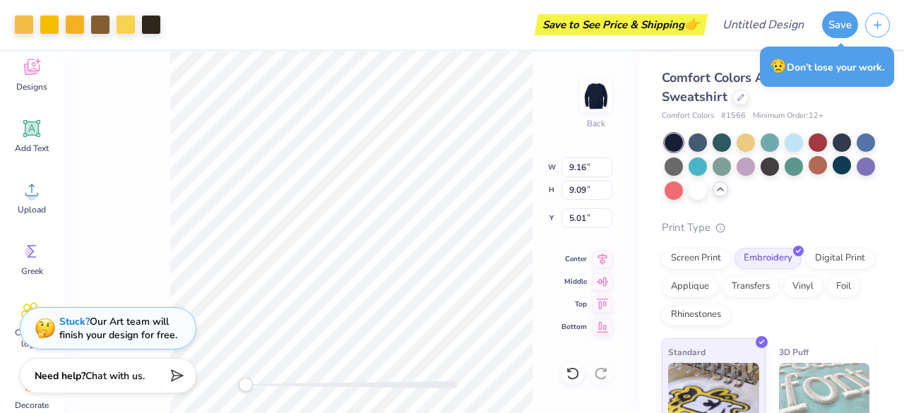
type input "9.16"
type input "9.09"
type input "5.21"
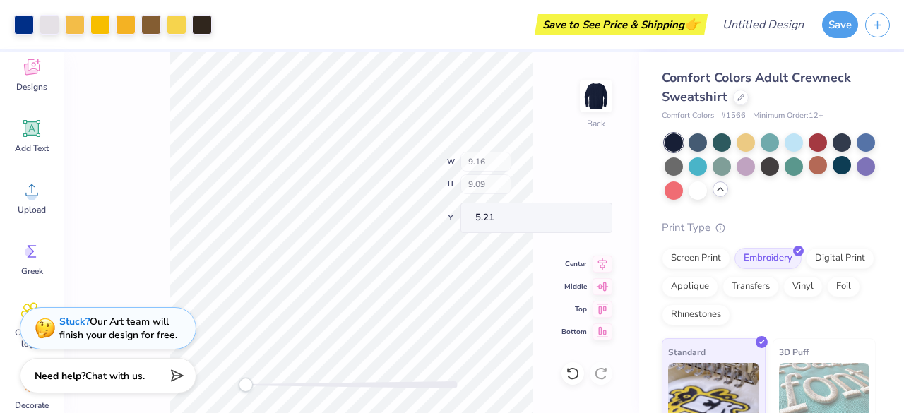
click at [524, 167] on div "Back W 9.16 H 9.09 Y 5.21 Center Middle Top Bottom" at bounding box center [352, 233] width 576 height 362
